Goal: Task Accomplishment & Management: Manage account settings

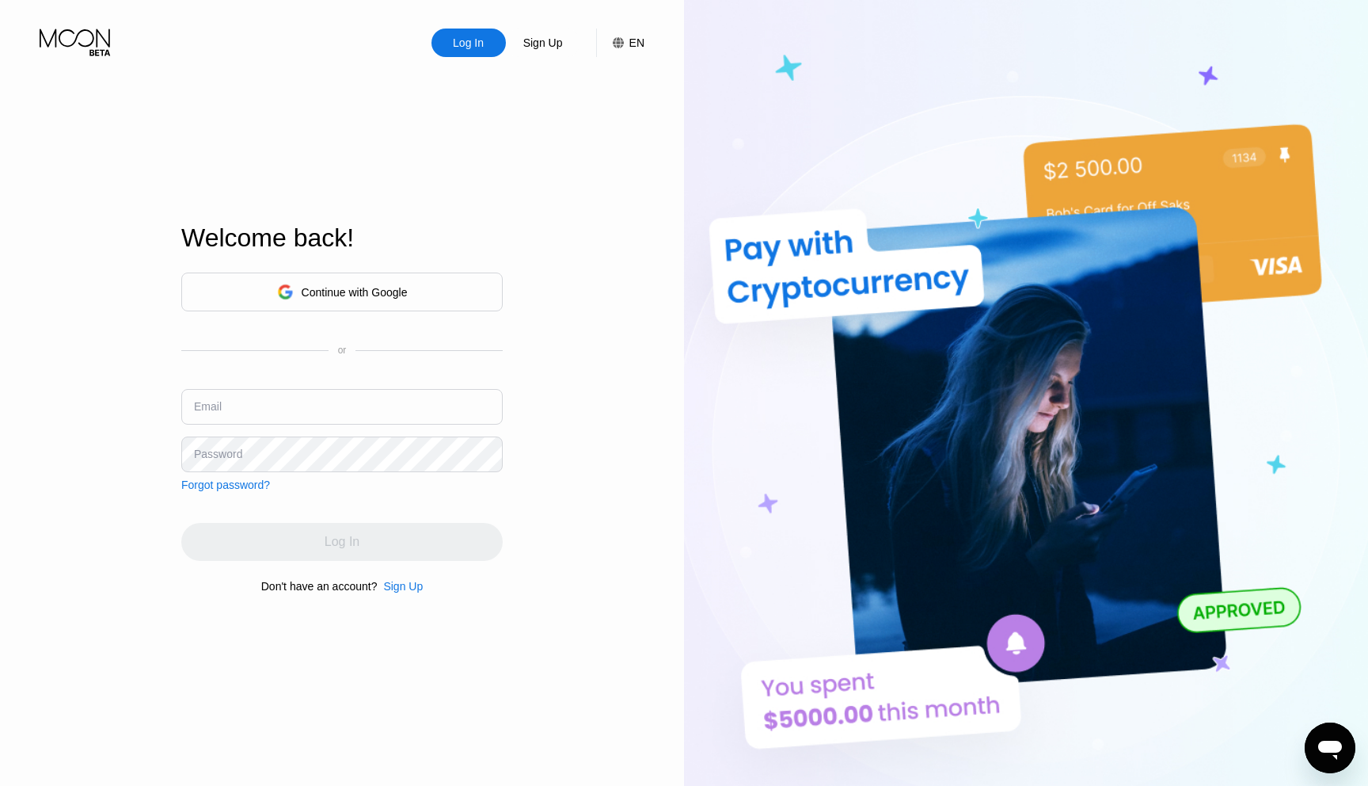
click at [610, 169] on div "Log In Sign Up EN Language Select an item Save Welcome back! Continue with Goog…" at bounding box center [342, 432] width 684 height 864
click at [274, 409] on input "text" at bounding box center [342, 407] width 322 height 36
type input "[EMAIL_ADDRESS][DOMAIN_NAME]"
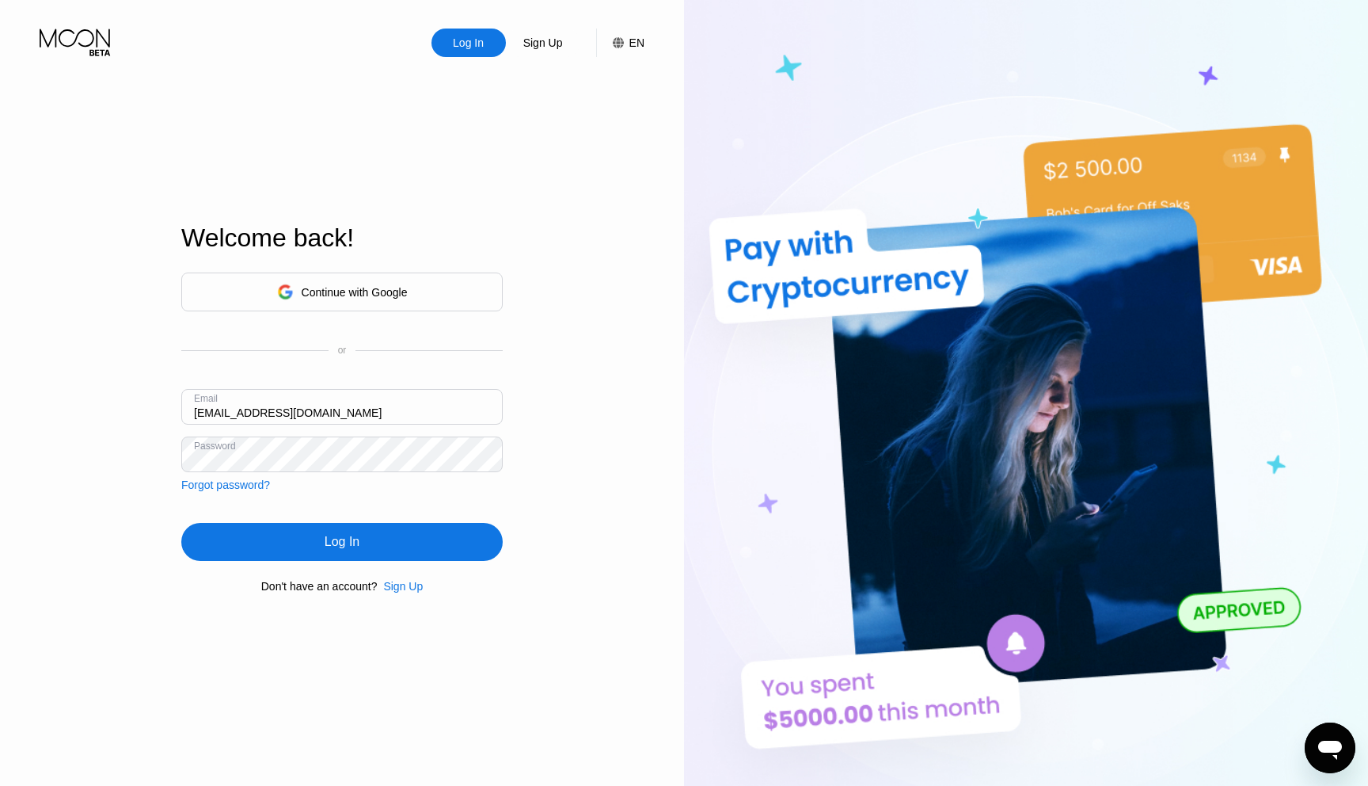
click at [341, 542] on div "Log In" at bounding box center [342, 542] width 35 height 16
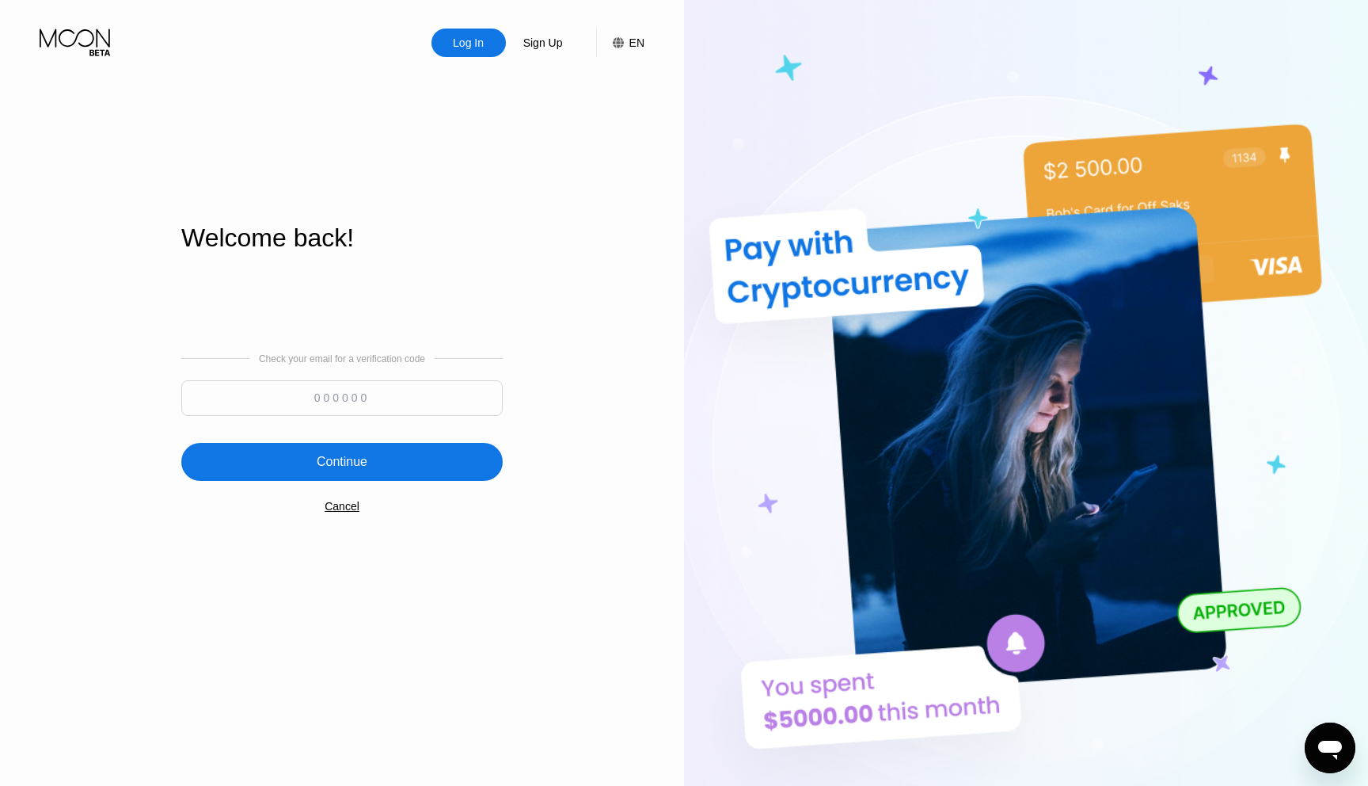
click at [297, 402] on input at bounding box center [342, 398] width 322 height 36
type input "533423"
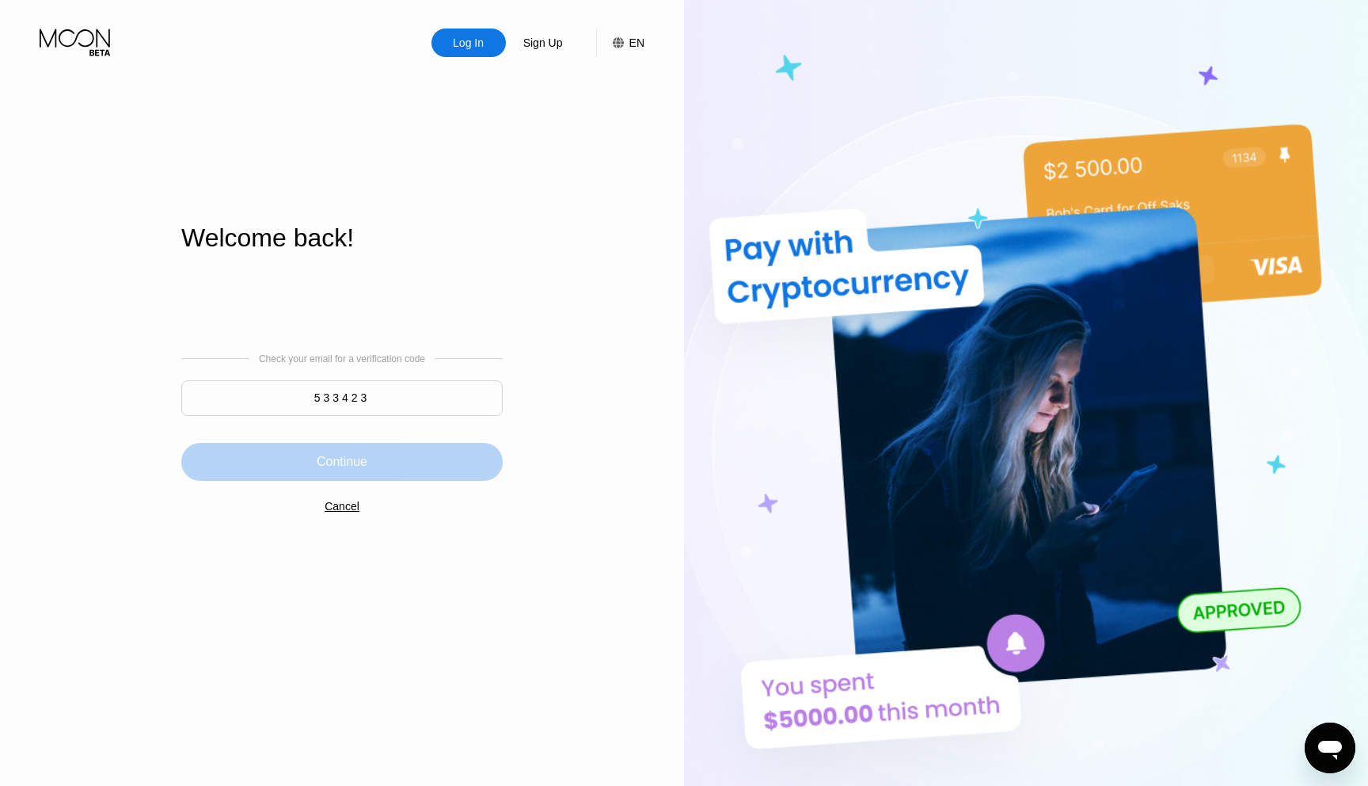
click at [381, 468] on div "Continue" at bounding box center [342, 462] width 322 height 38
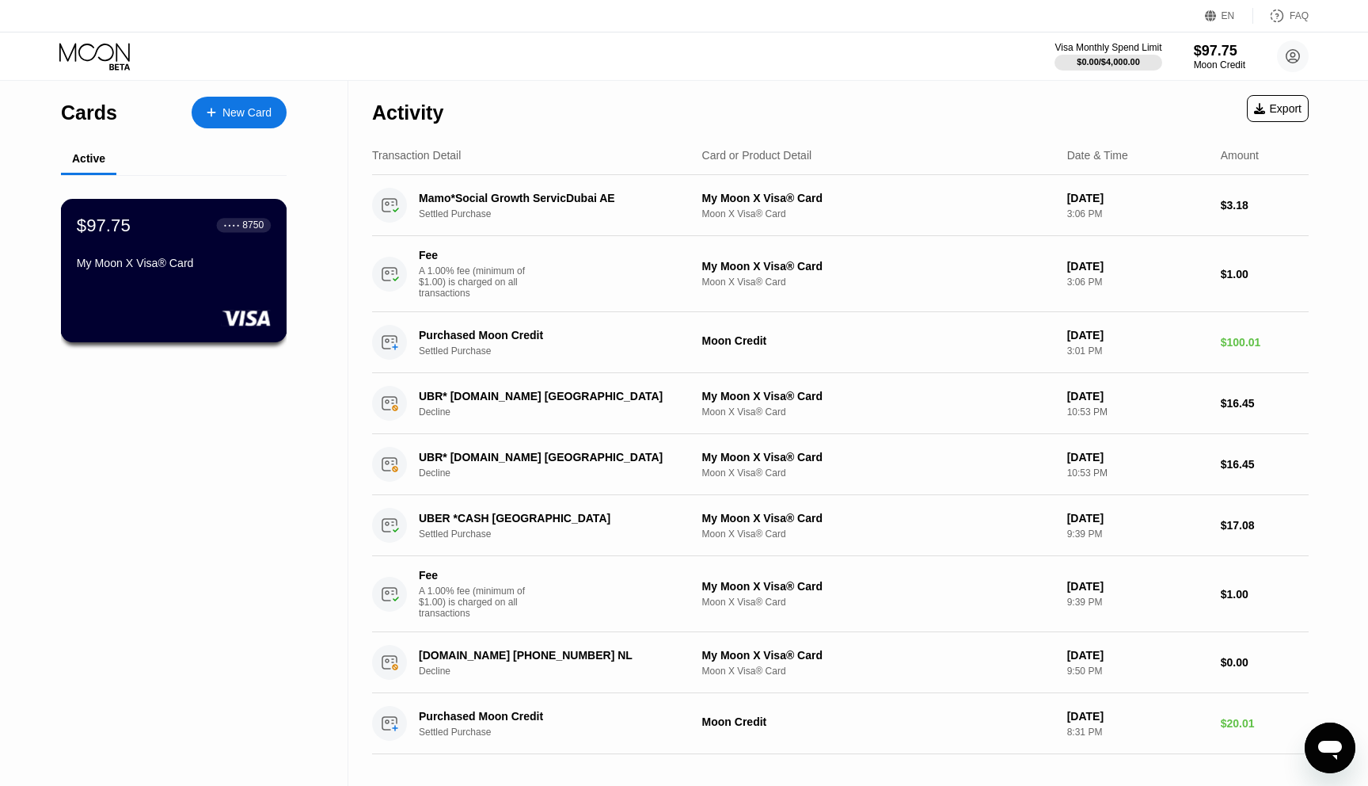
click at [231, 277] on div "$97.75 ● ● ● ● 8750 My Moon X Visa® Card" at bounding box center [174, 270] width 226 height 143
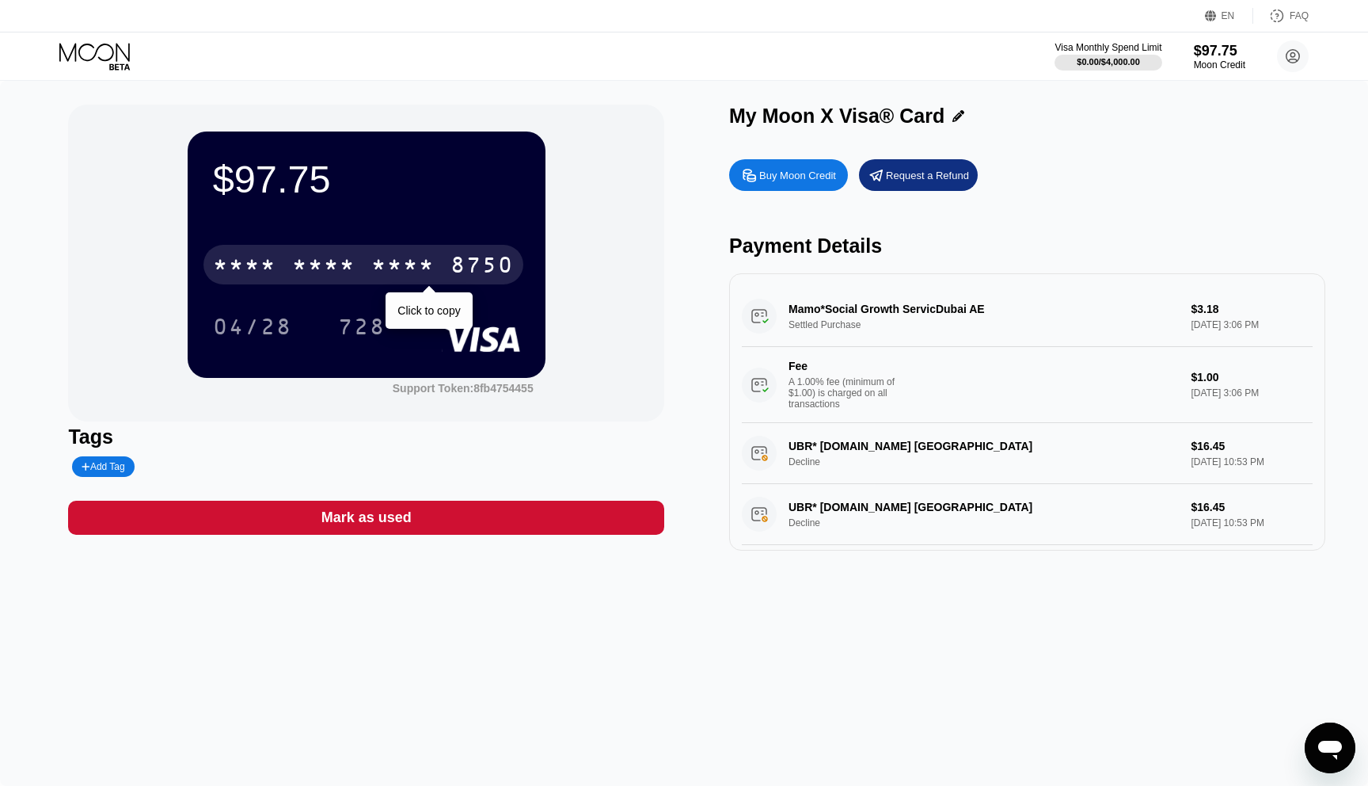
click at [435, 280] on div "* * * * * * * * * * * * 8750" at bounding box center [364, 265] width 320 height 40
click at [431, 266] on div "2419" at bounding box center [402, 266] width 63 height 25
click at [431, 266] on div "* * * *" at bounding box center [402, 266] width 63 height 25
click at [377, 261] on div "2419" at bounding box center [402, 266] width 63 height 25
click at [377, 261] on div "* * * *" at bounding box center [402, 266] width 63 height 25
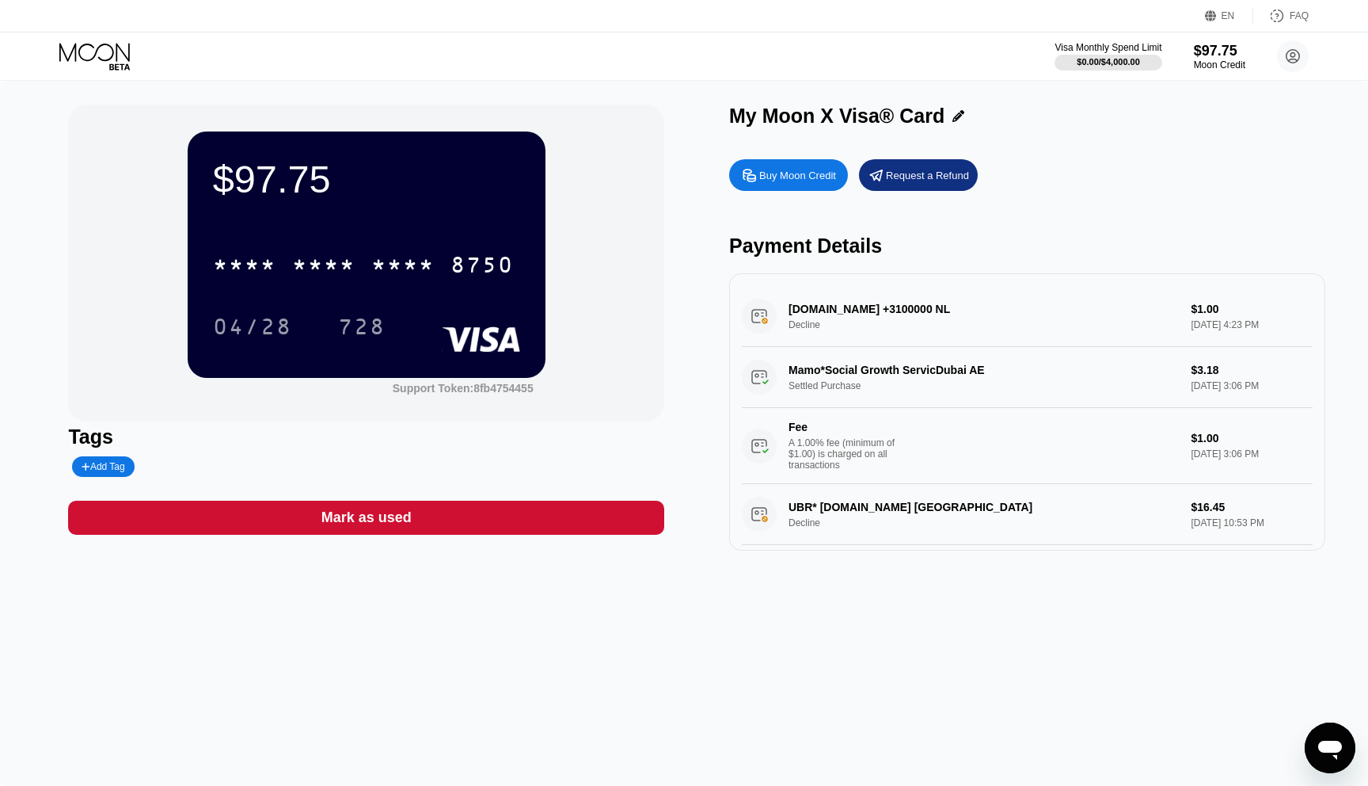
click at [820, 304] on div "[DOMAIN_NAME] +3100000 NL Decline $1.00 [DATE] 4:23 PM" at bounding box center [1027, 316] width 571 height 61
click at [748, 321] on div "[DOMAIN_NAME] +3100000 NL Decline $1.00 [DATE] 4:23 PM" at bounding box center [1027, 316] width 571 height 61
click at [895, 329] on div "[DOMAIN_NAME] +3100000 NL Decline $1.00 [DATE] 4:23 PM" at bounding box center [1027, 316] width 571 height 61
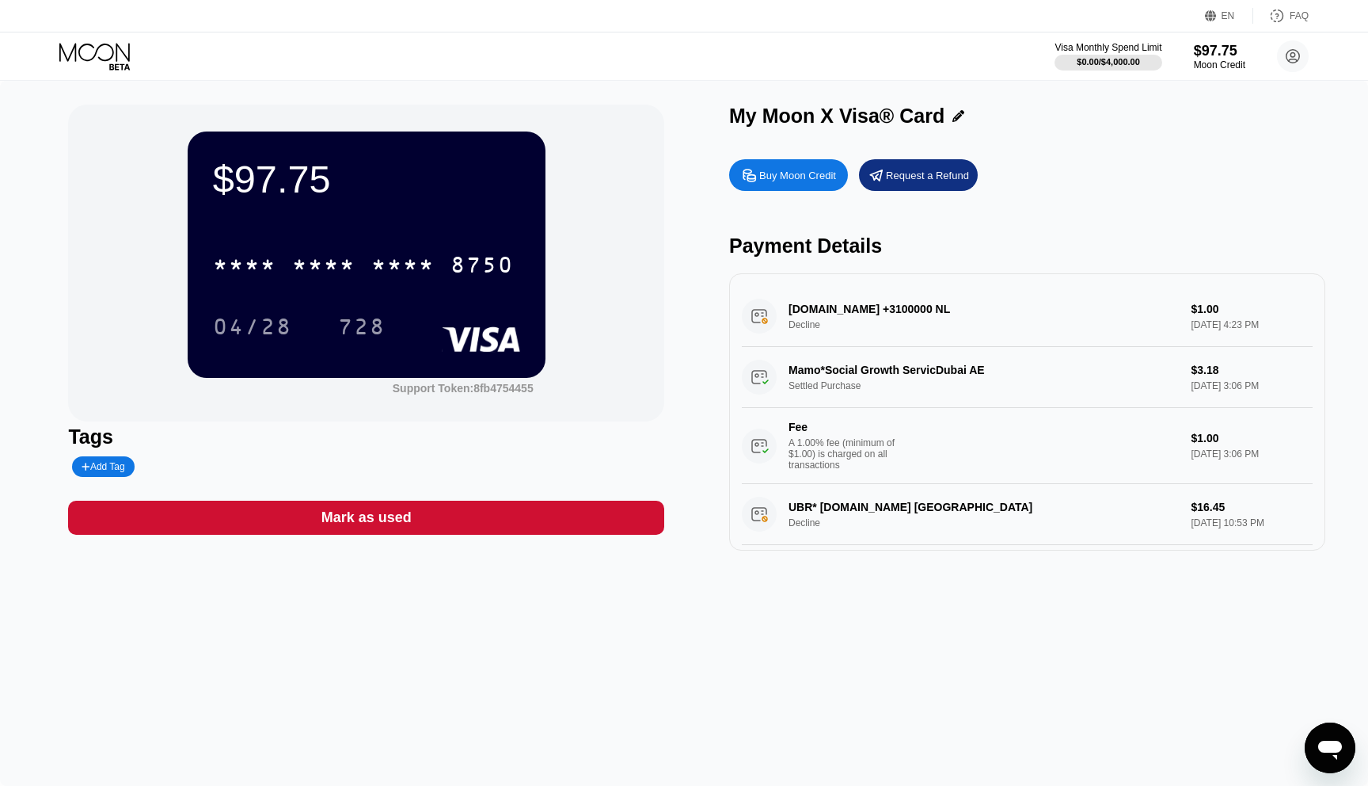
click at [895, 329] on div "[DOMAIN_NAME] +3100000 NL Decline $1.00 [DATE] 4:23 PM" at bounding box center [1027, 316] width 571 height 61
click at [1108, 322] on div "[DOMAIN_NAME] +3100000 NL Decline $1.00 [DATE] 4:23 PM" at bounding box center [1027, 316] width 571 height 61
